Goal: Book appointment/travel/reservation

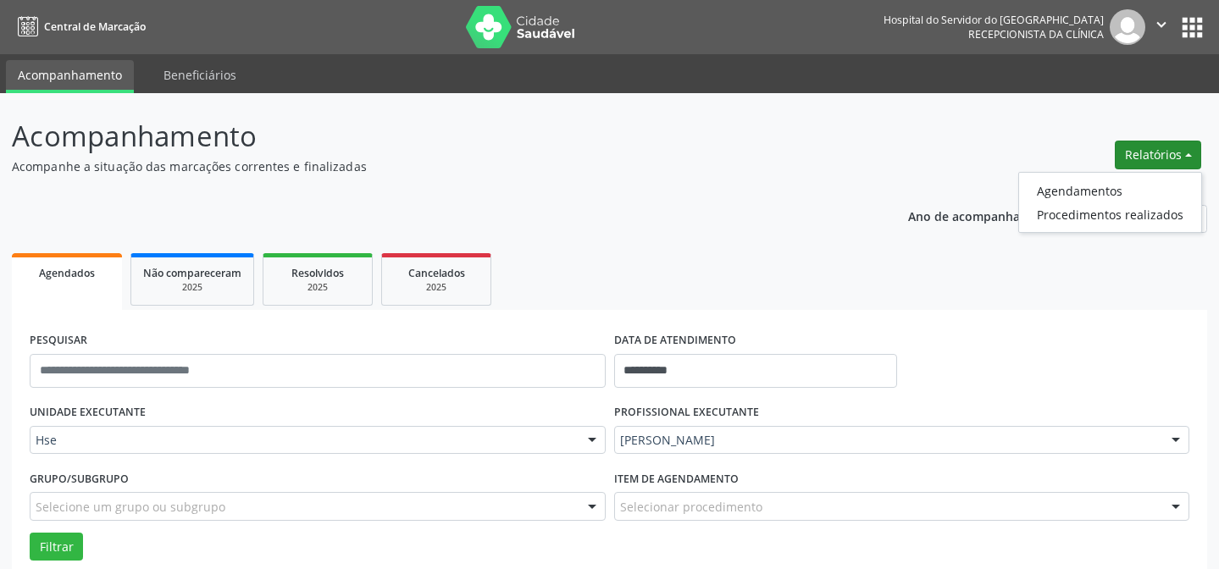
scroll to position [114, 0]
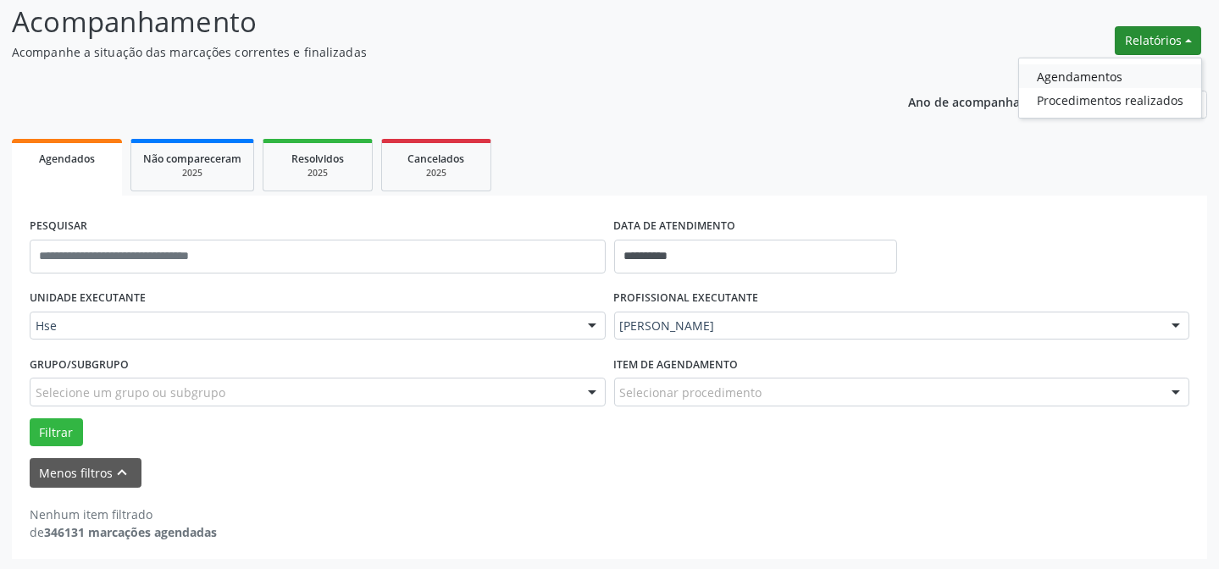
click at [1074, 65] on link "Agendamentos" at bounding box center [1110, 76] width 182 height 24
select select "*"
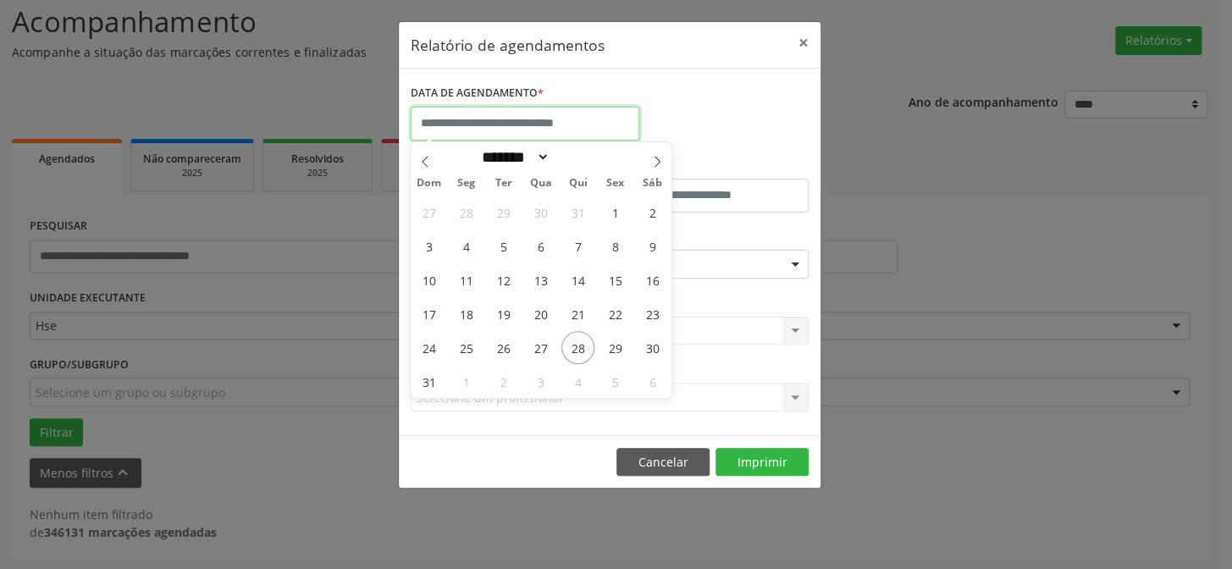
click at [523, 113] on input "text" at bounding box center [525, 124] width 229 height 34
click at [469, 383] on span "1" at bounding box center [466, 381] width 33 height 33
type input "**********"
click at [469, 383] on span "1" at bounding box center [466, 381] width 33 height 33
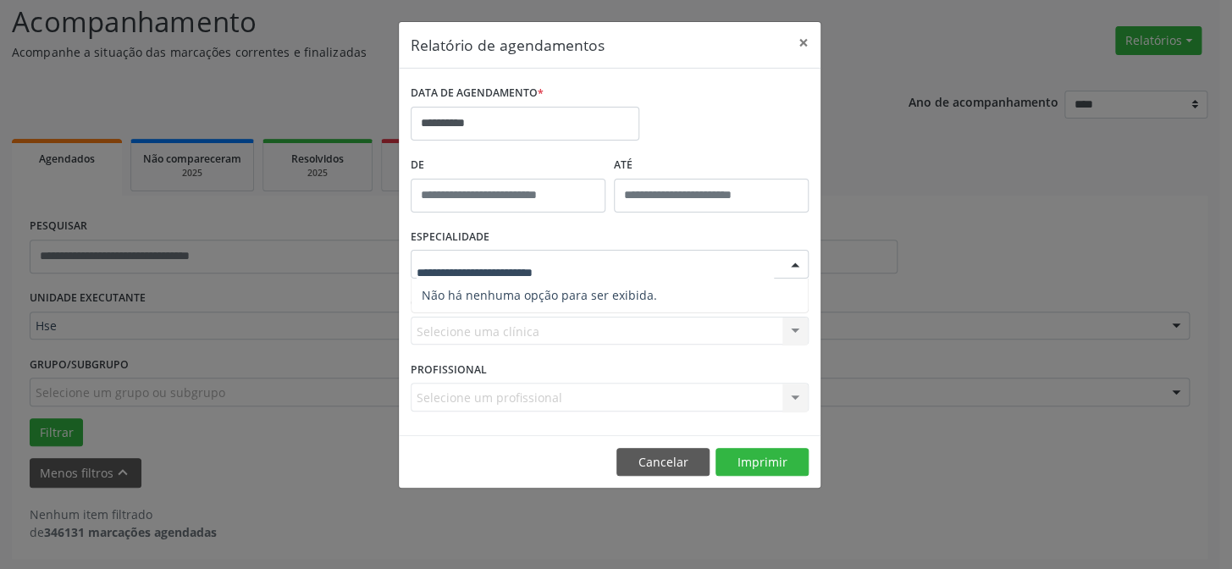
drag, startPoint x: 468, startPoint y: 380, endPoint x: 537, endPoint y: 275, distance: 125.4
click at [479, 362] on label "PROFISSIONAL" at bounding box center [449, 370] width 76 height 26
click at [812, 42] on button "×" at bounding box center [804, 42] width 34 height 41
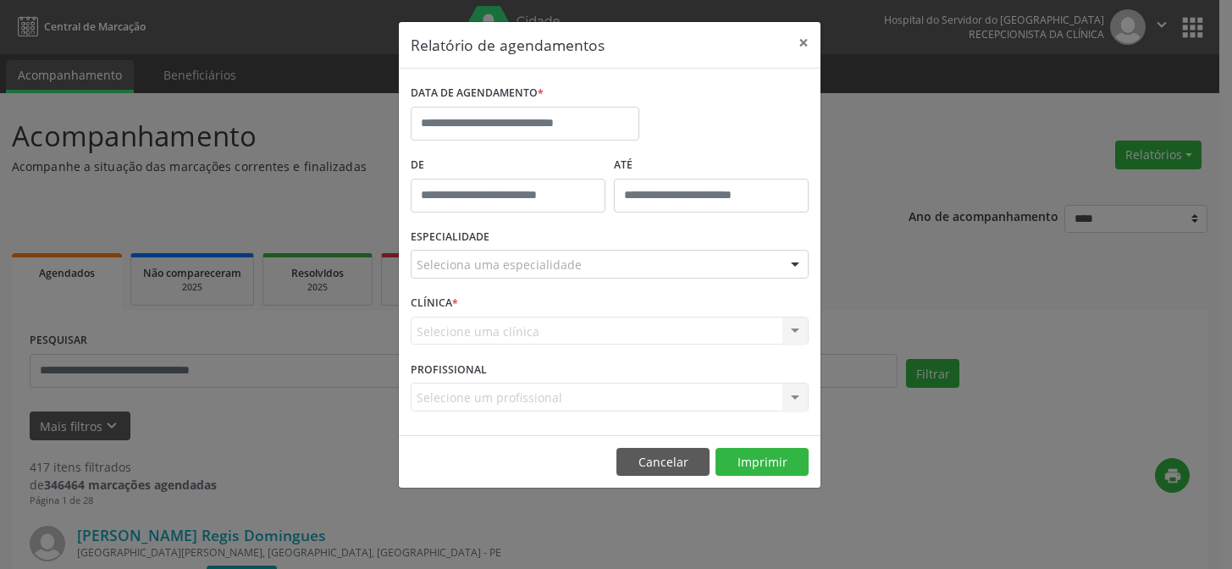
select select "*"
click at [525, 133] on input "text" at bounding box center [525, 124] width 229 height 34
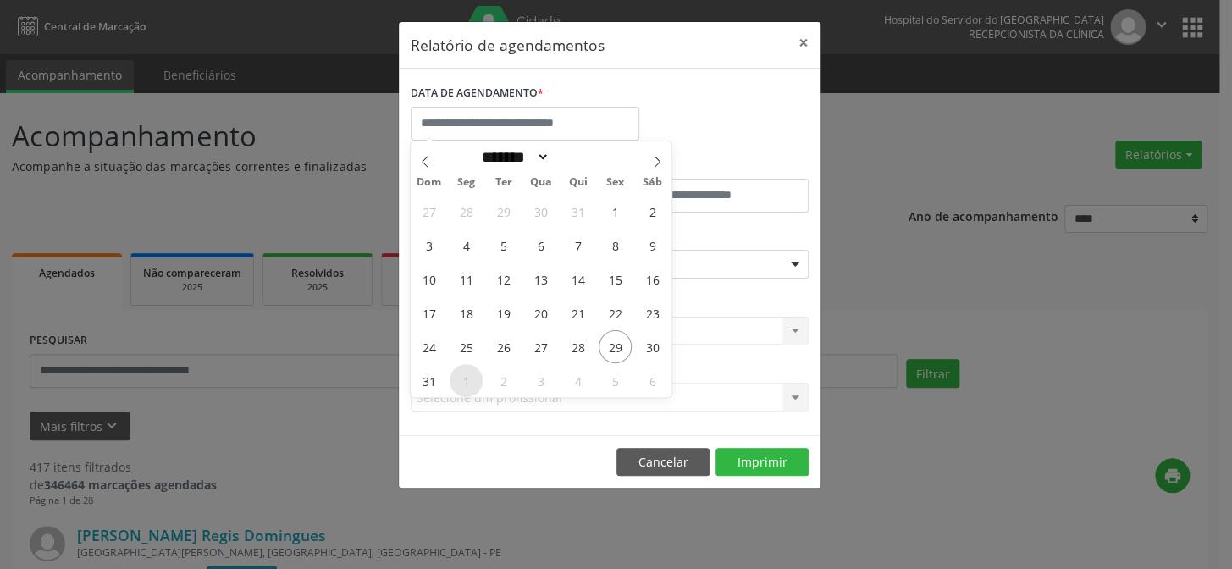
click at [457, 373] on span "1" at bounding box center [466, 380] width 33 height 33
type input "**********"
click at [457, 373] on span "1" at bounding box center [466, 380] width 33 height 33
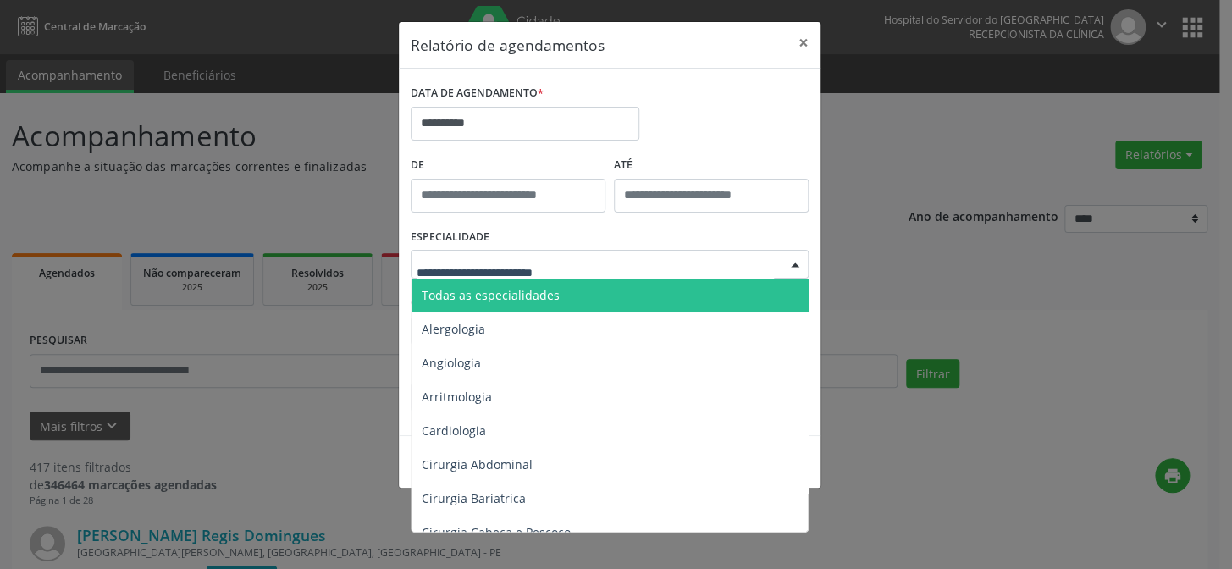
click at [525, 293] on span "Todas as especialidades" at bounding box center [491, 295] width 138 height 16
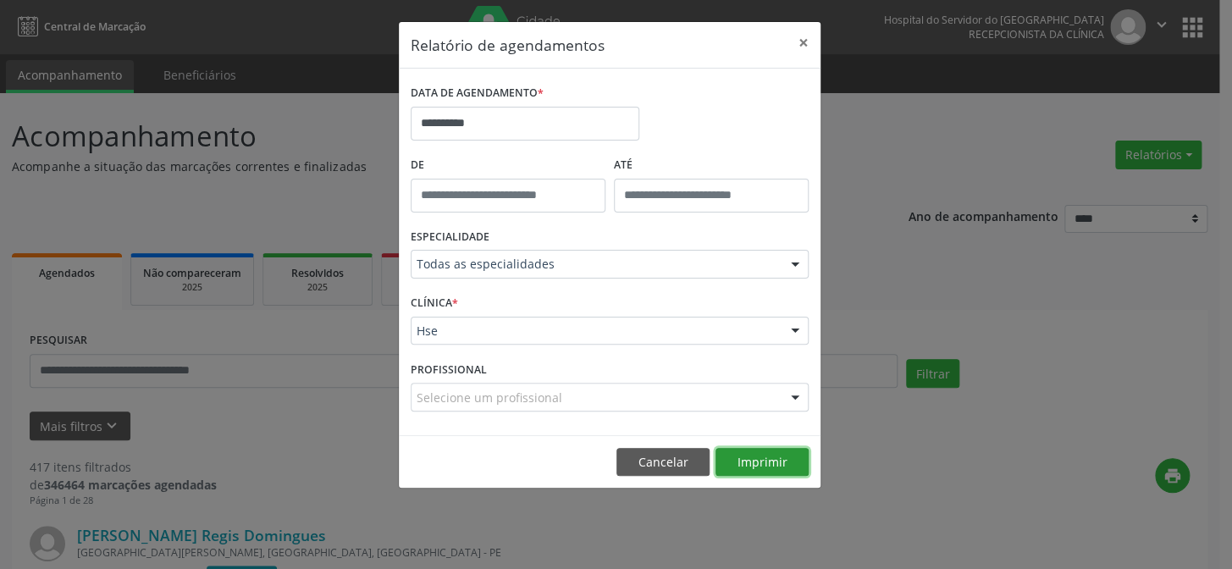
click at [763, 463] on button "Imprimir" at bounding box center [762, 462] width 93 height 29
